Goal: Transaction & Acquisition: Book appointment/travel/reservation

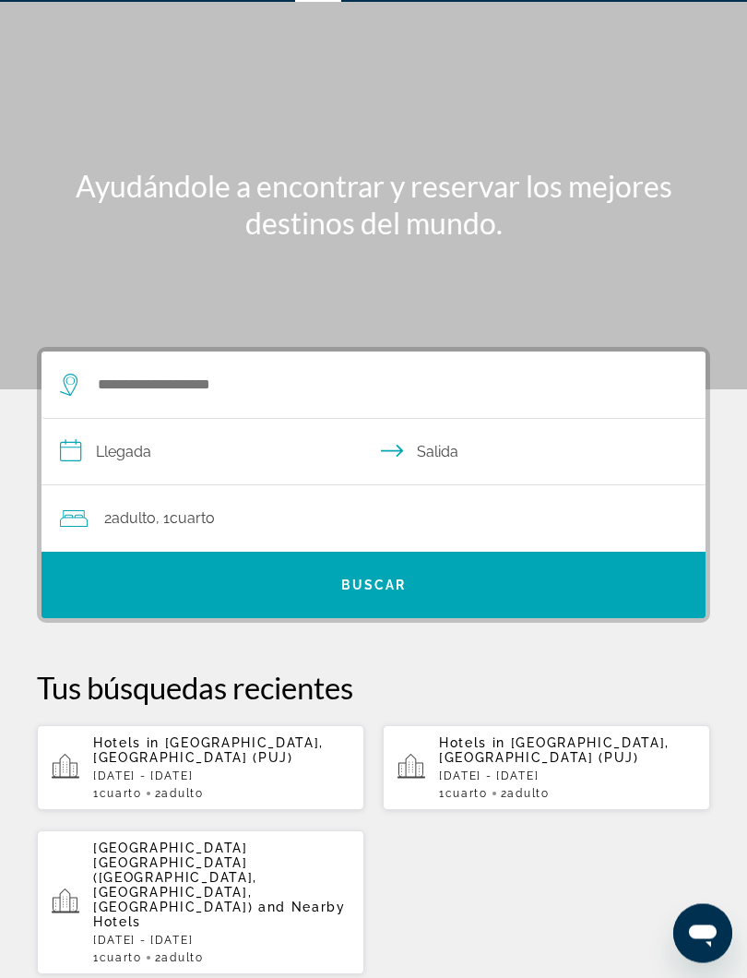
click at [291, 830] on div "[GEOGRAPHIC_DATA] One Bedroom [GEOGRAPHIC_DATA] ([GEOGRAPHIC_DATA], [GEOGRAPHIC…" at bounding box center [221, 904] width 257 height 124
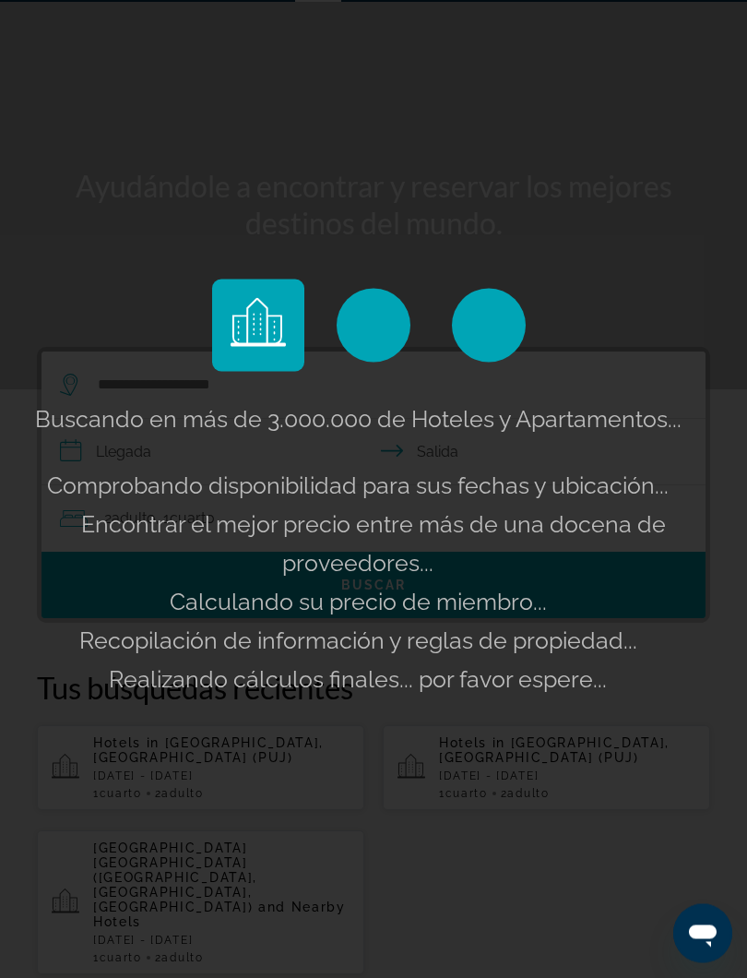
scroll to position [54, 0]
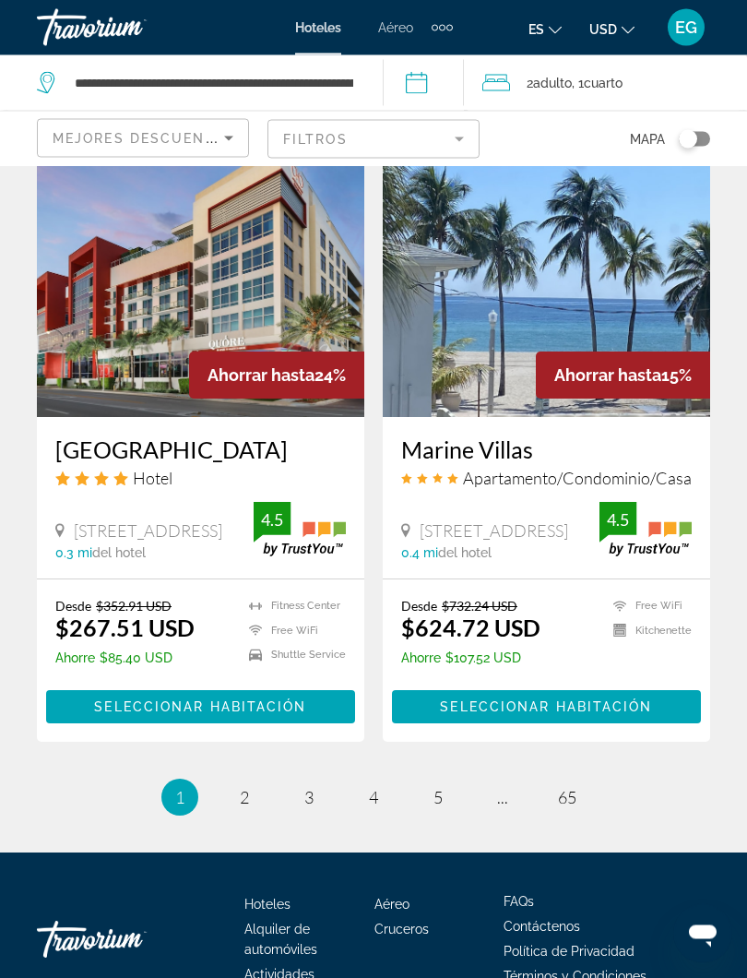
scroll to position [3531, 0]
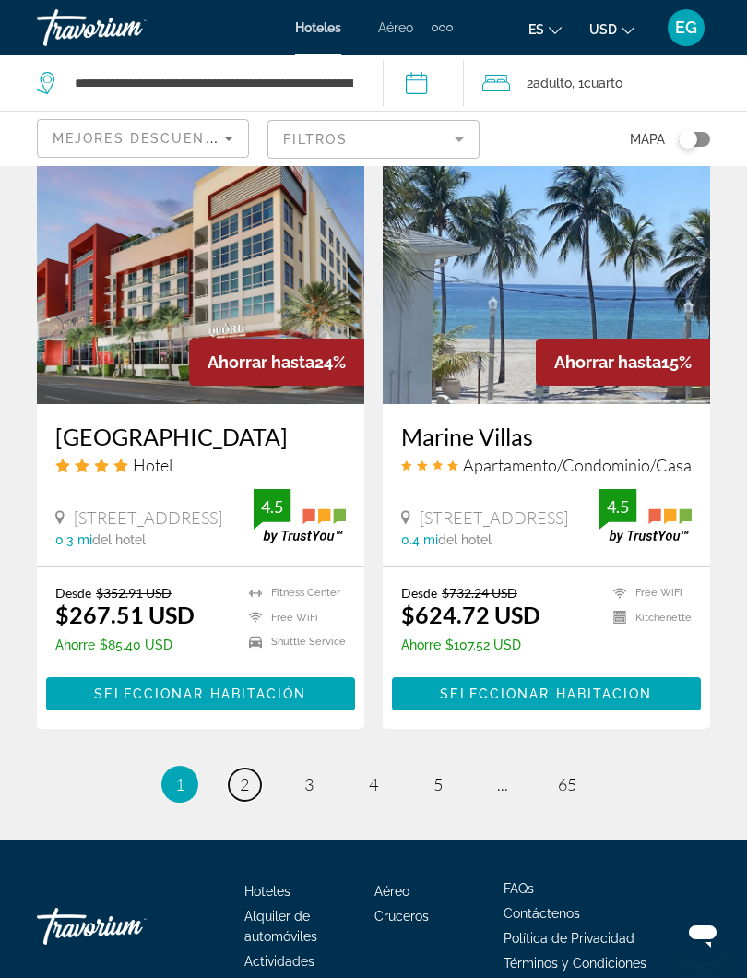
click at [235, 789] on link "page 2" at bounding box center [245, 785] width 32 height 32
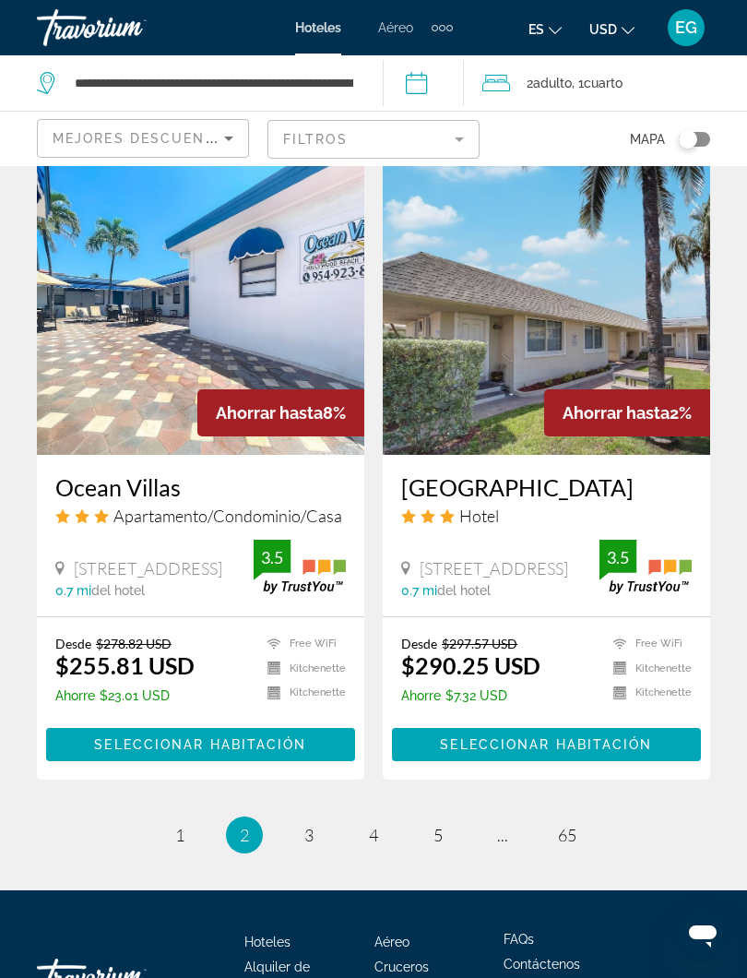
scroll to position [3489, 0]
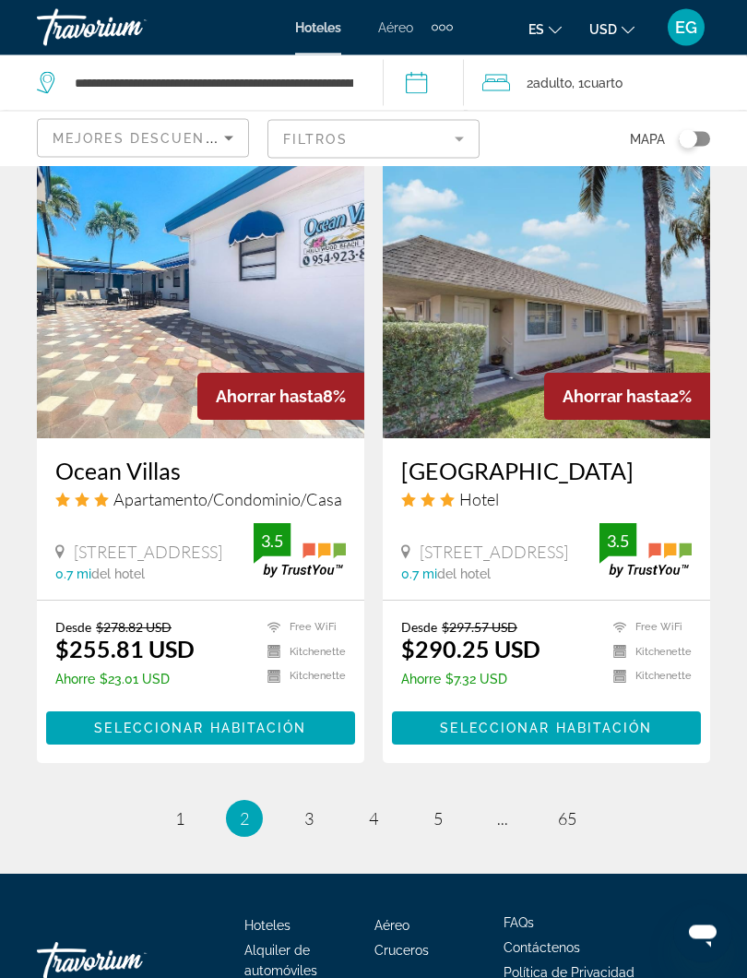
click at [316, 830] on link "page 3" at bounding box center [309, 820] width 32 height 32
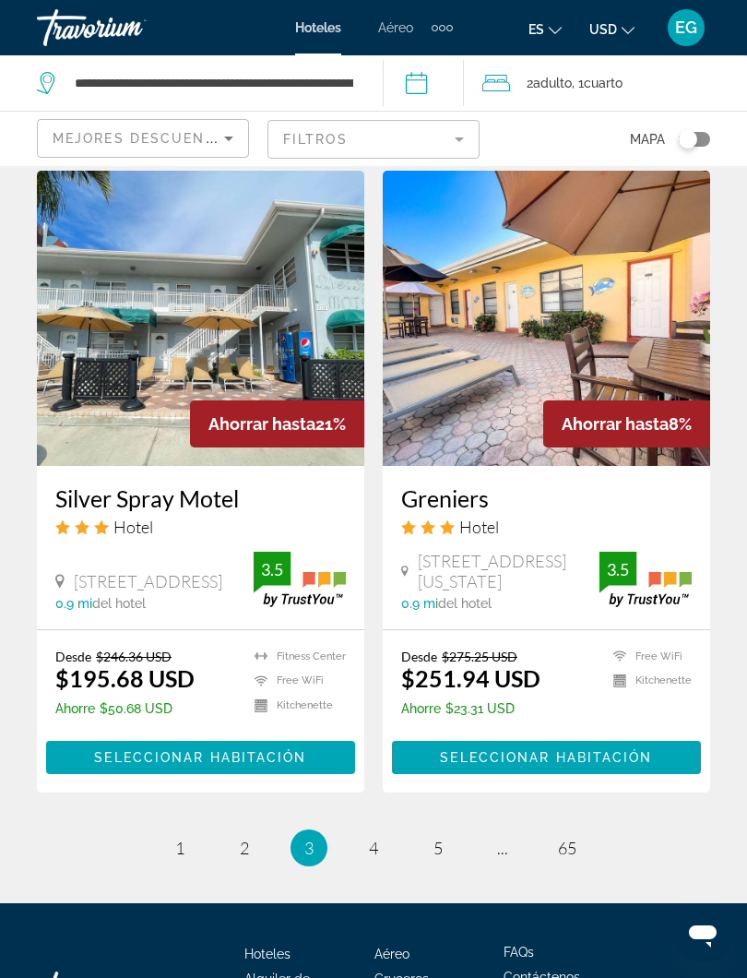
scroll to position [3392, 0]
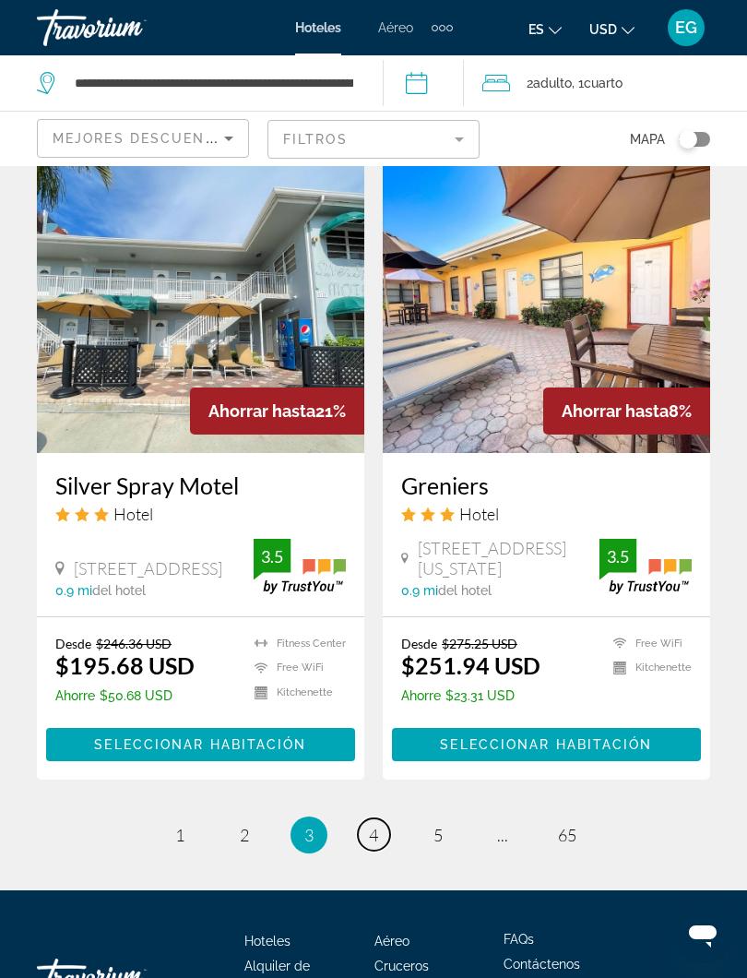
click at [375, 830] on span "4" at bounding box center [373, 835] width 9 height 20
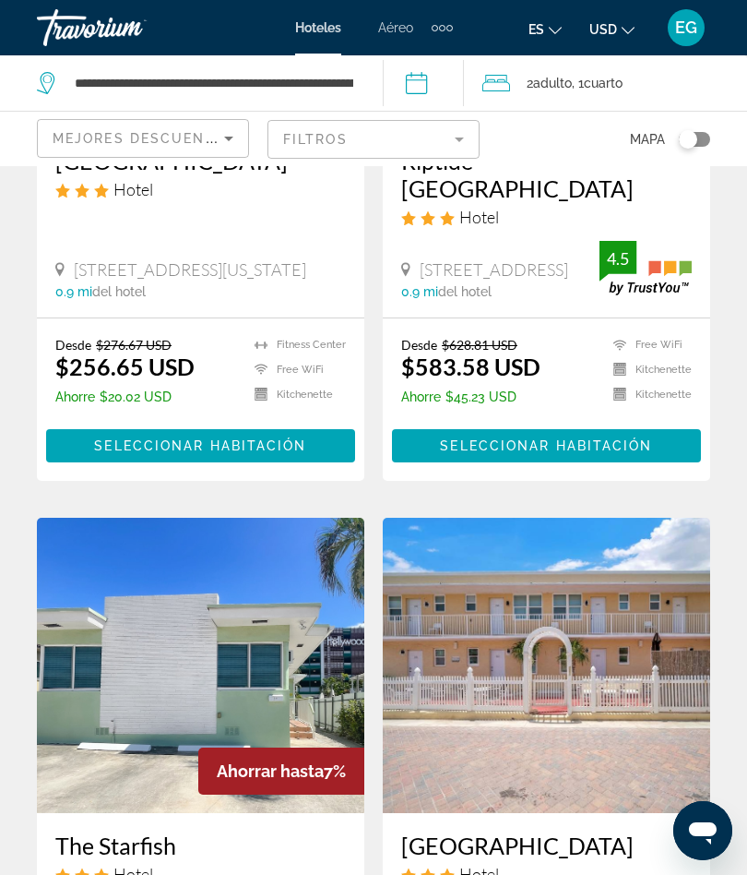
scroll to position [1104, 0]
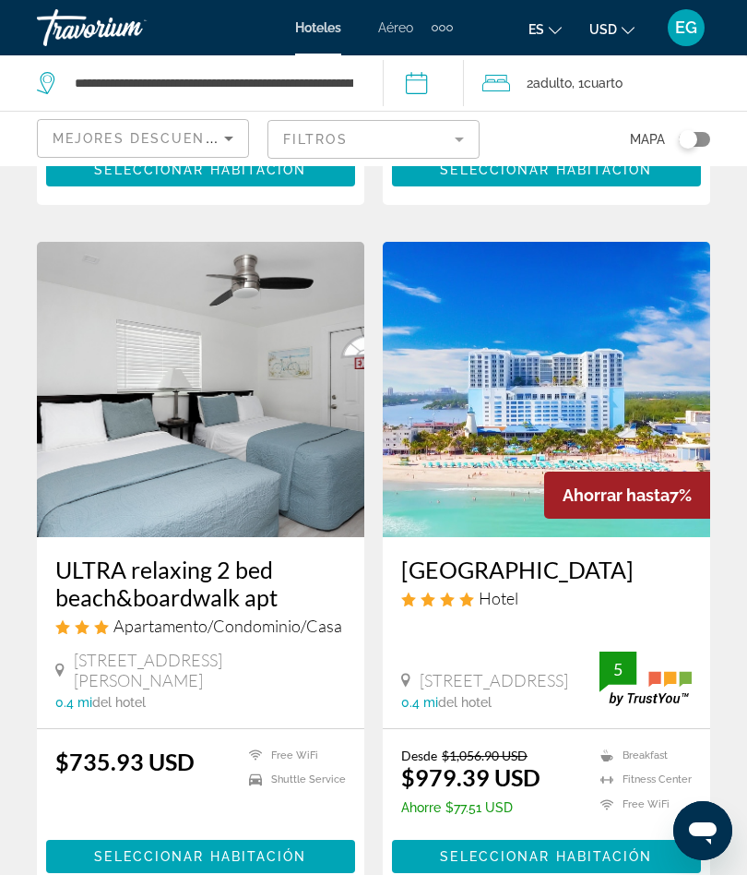
scroll to position [698, 0]
